Goal: Task Accomplishment & Management: Manage account settings

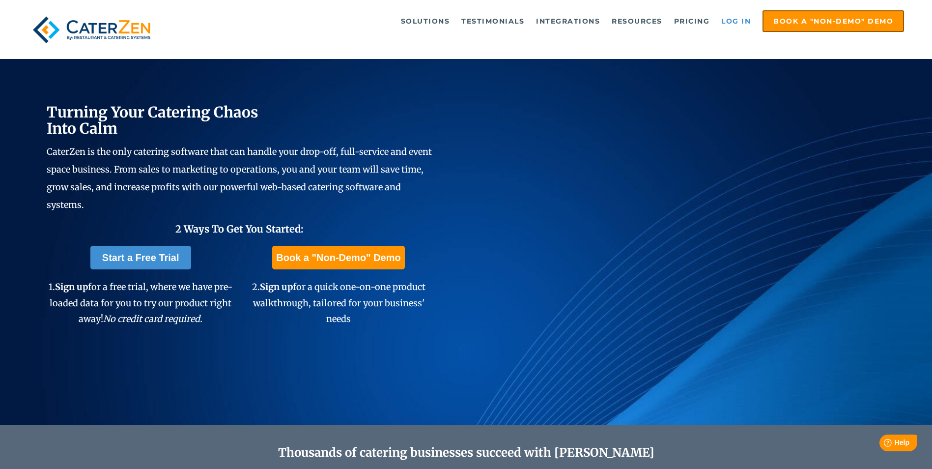
click at [739, 15] on link "Log in" at bounding box center [735, 21] width 39 height 20
click at [738, 23] on link "Log in" at bounding box center [735, 21] width 39 height 20
click at [726, 22] on link "Log in" at bounding box center [735, 21] width 39 height 20
click at [729, 18] on link "Log in" at bounding box center [735, 21] width 39 height 20
